Goal: Task Accomplishment & Management: Manage account settings

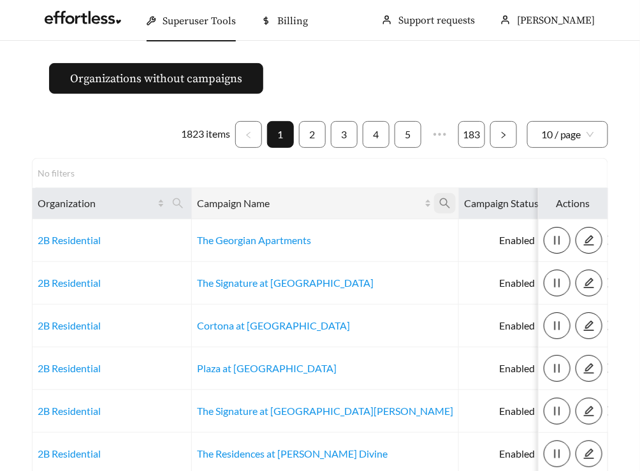
click at [439, 203] on icon "search" at bounding box center [444, 203] width 11 height 11
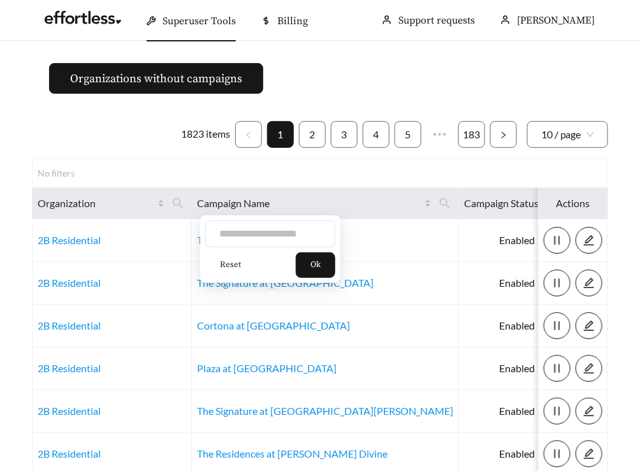
click at [299, 238] on input "text" at bounding box center [270, 233] width 130 height 27
type input "*********"
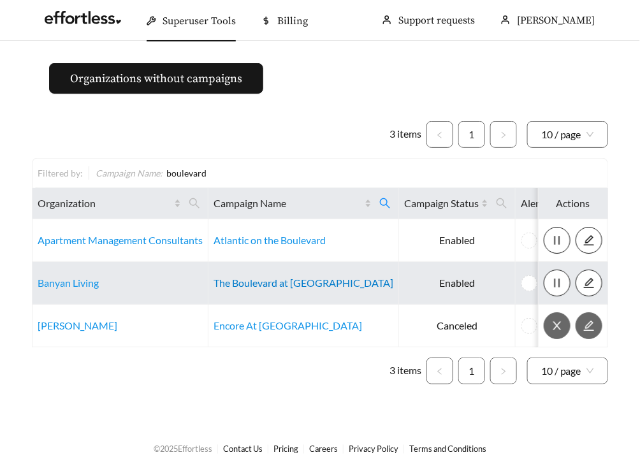
click at [248, 282] on link "The Boulevard at Green" at bounding box center [303, 283] width 180 height 12
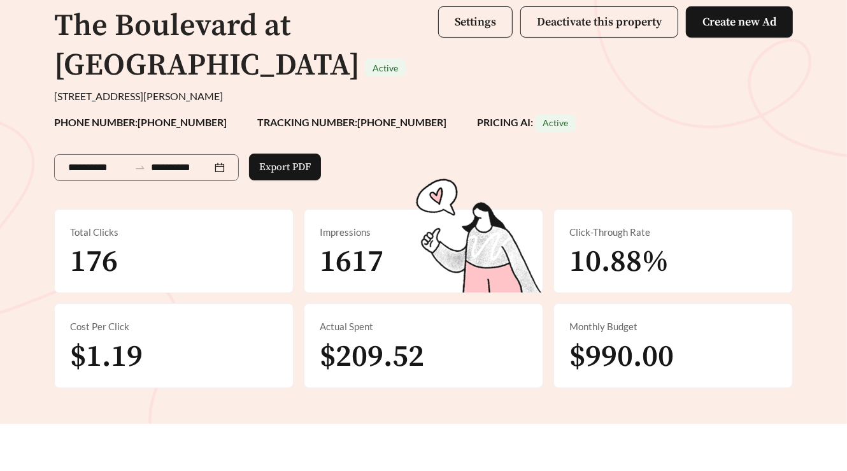
scroll to position [106, 0]
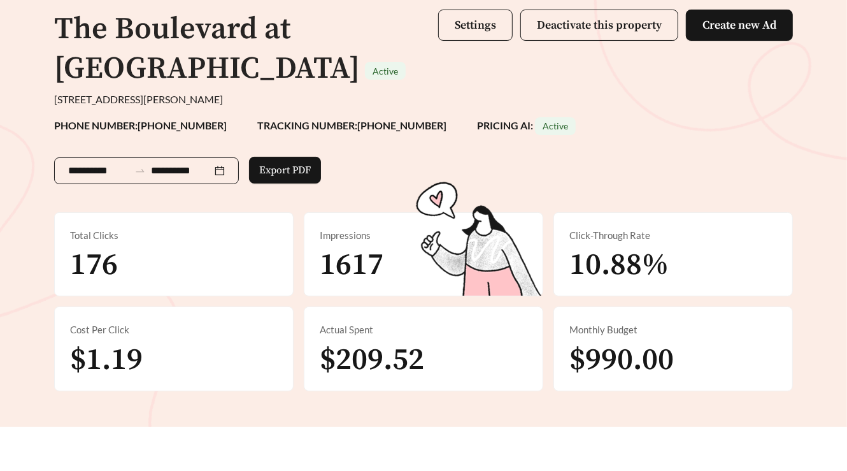
click at [119, 163] on input "**********" at bounding box center [98, 170] width 61 height 15
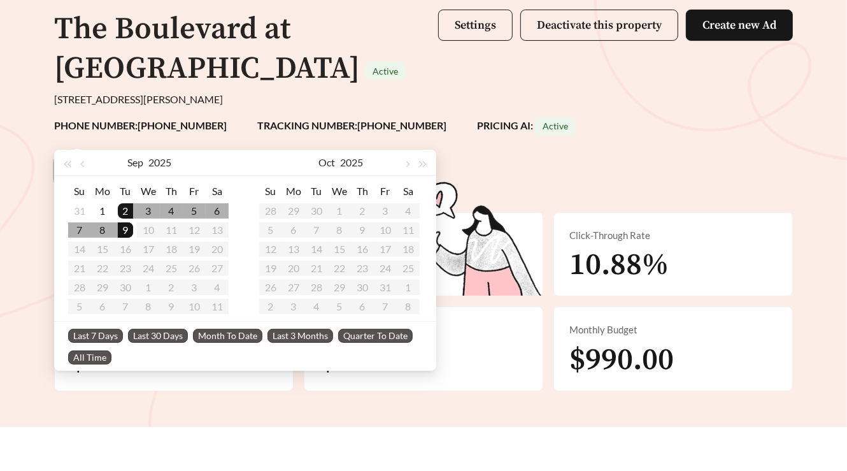
type input "**********"
click at [150, 336] on span "Last 30 Days" at bounding box center [158, 336] width 60 height 14
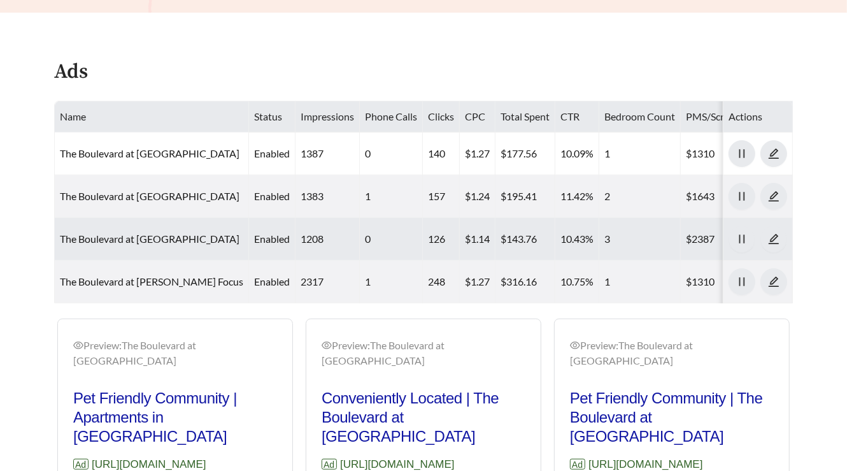
scroll to position [521, 0]
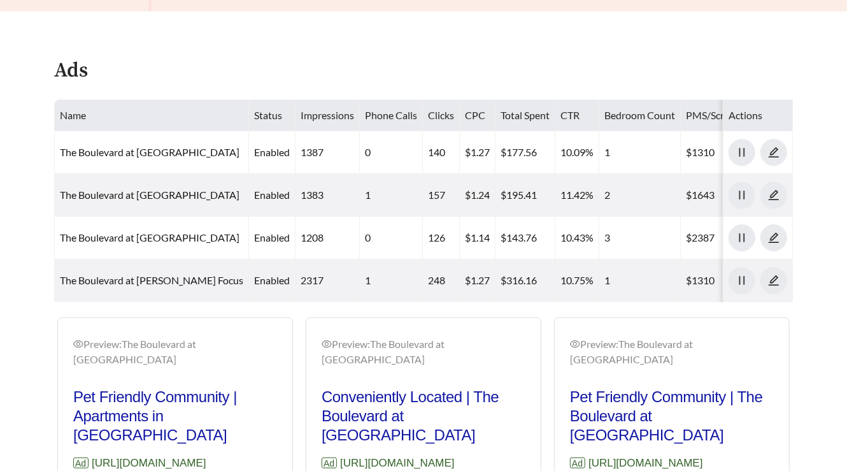
drag, startPoint x: 517, startPoint y: 414, endPoint x: 314, endPoint y: 414, distance: 203.3
click at [314, 414] on div "Preview: The Boulevard at Green - Two Bedroom Conveniently Located | The Boulev…" at bounding box center [424, 476] width 234 height 310
copy p "https://www.liveboulevardatgreen.com"
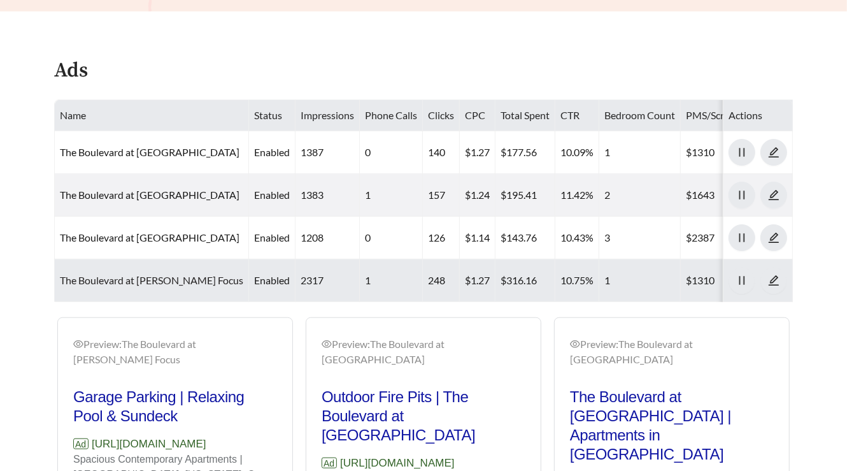
click at [72, 274] on link "The Boulevard at Green - Abbott Focus" at bounding box center [152, 280] width 184 height 12
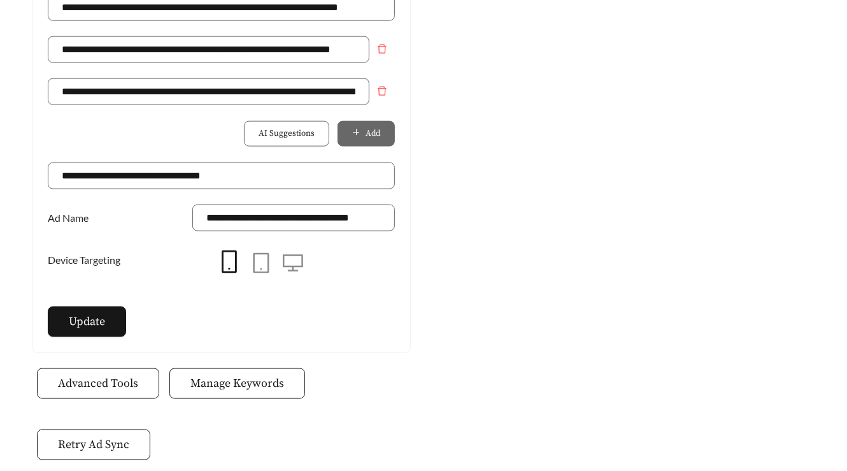
scroll to position [1079, 0]
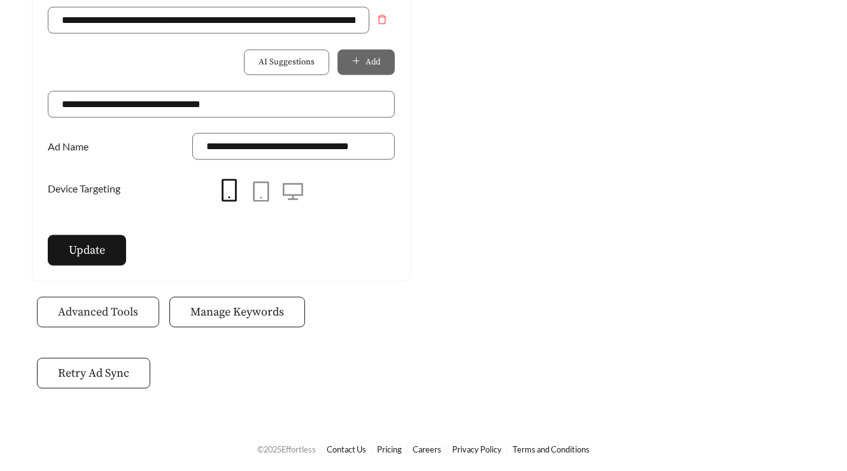
click at [103, 303] on span "Advanced Tools" at bounding box center [98, 311] width 80 height 17
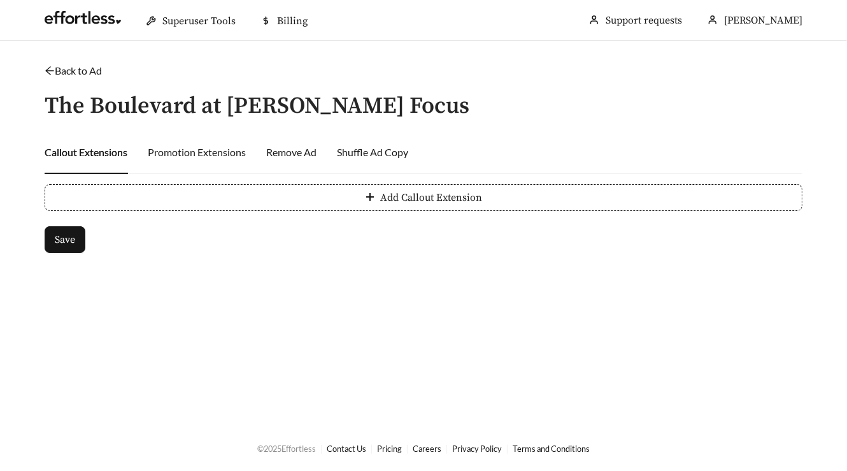
click at [56, 68] on link "Back to Ad" at bounding box center [73, 70] width 57 height 12
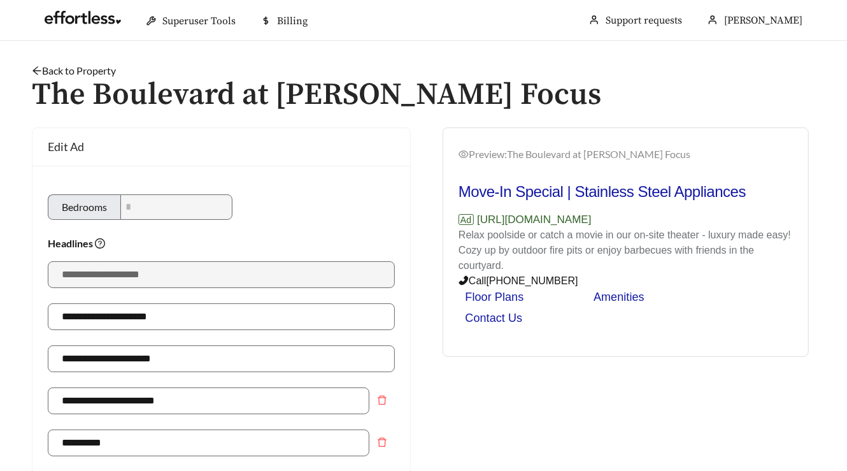
click at [56, 68] on link "Back to Property" at bounding box center [74, 70] width 84 height 12
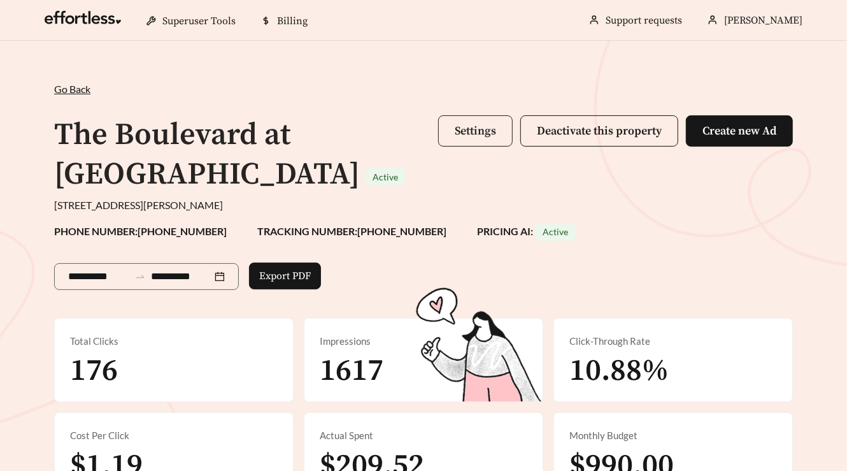
click at [458, 134] on span "Settings" at bounding box center [475, 131] width 41 height 15
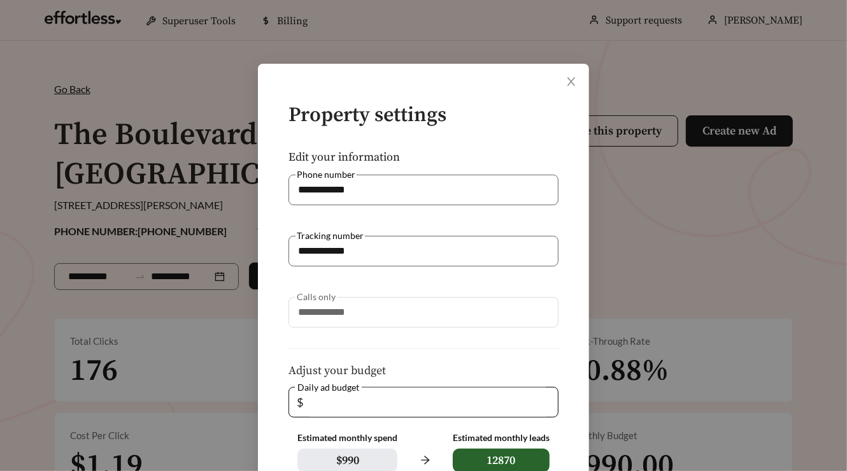
scroll to position [249, 0]
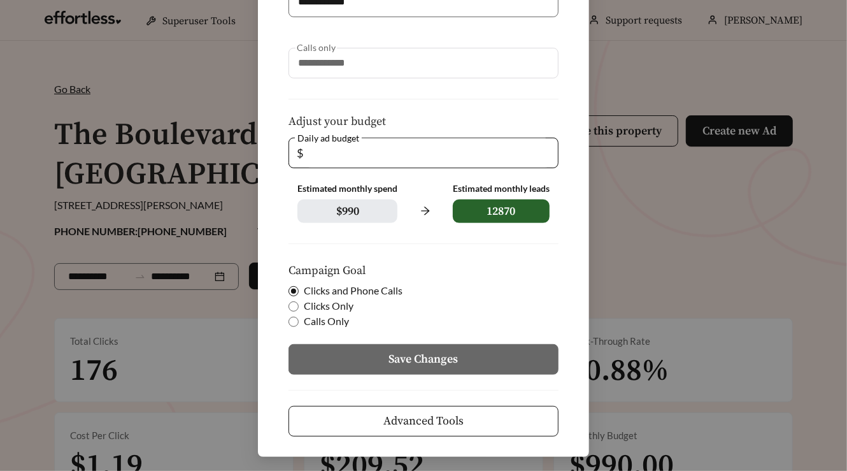
click at [423, 438] on div "**********" at bounding box center [423, 136] width 331 height 642
click at [360, 426] on button "Advanced Tools" at bounding box center [424, 421] width 270 height 31
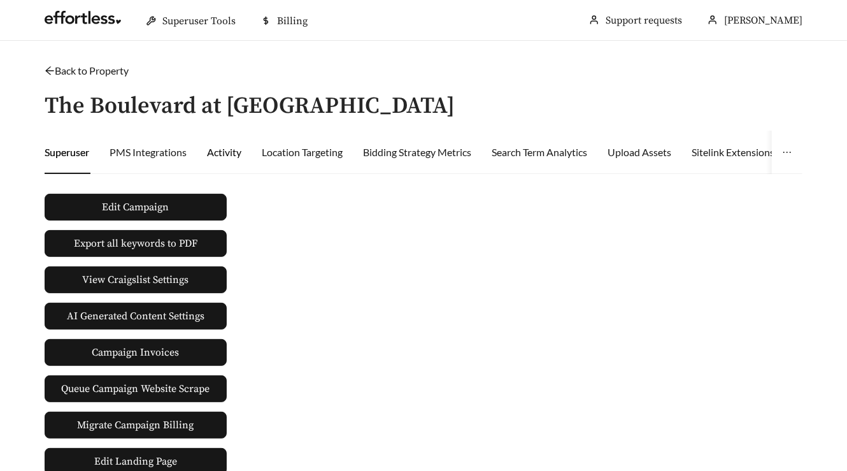
click at [230, 158] on div "Activity" at bounding box center [224, 152] width 34 height 15
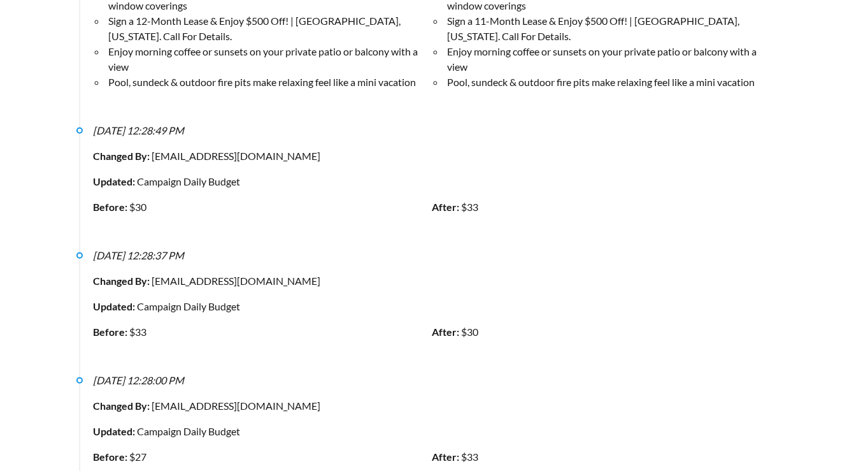
scroll to position [3406, 0]
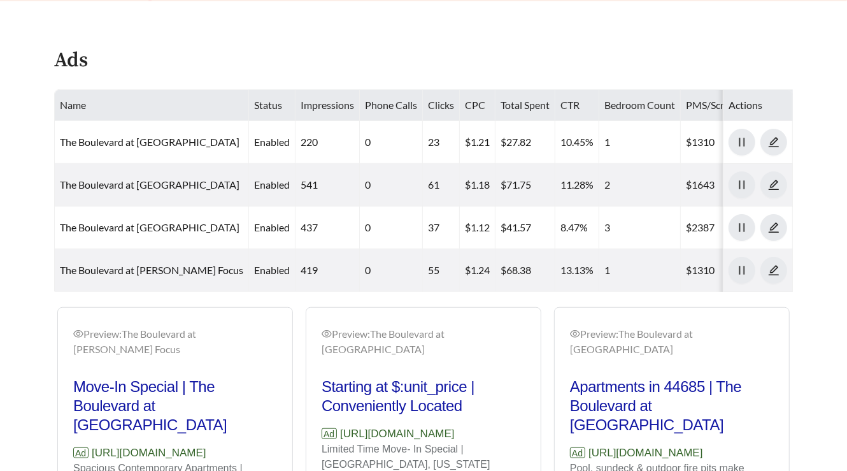
scroll to position [519, 0]
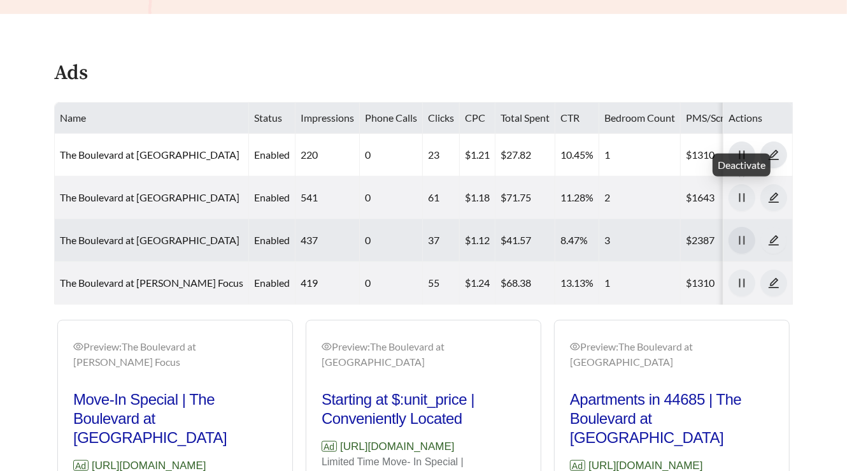
click at [639, 234] on icon "pause" at bounding box center [742, 239] width 11 height 11
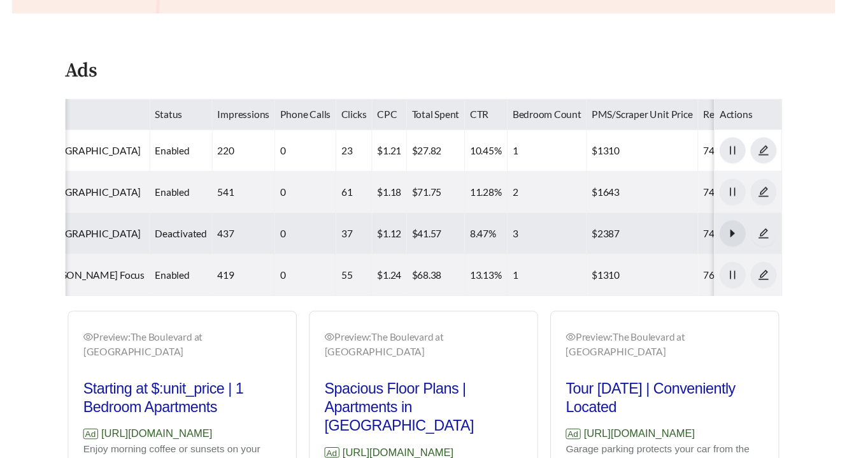
scroll to position [0, 0]
